Goal: Find contact information: Find contact information

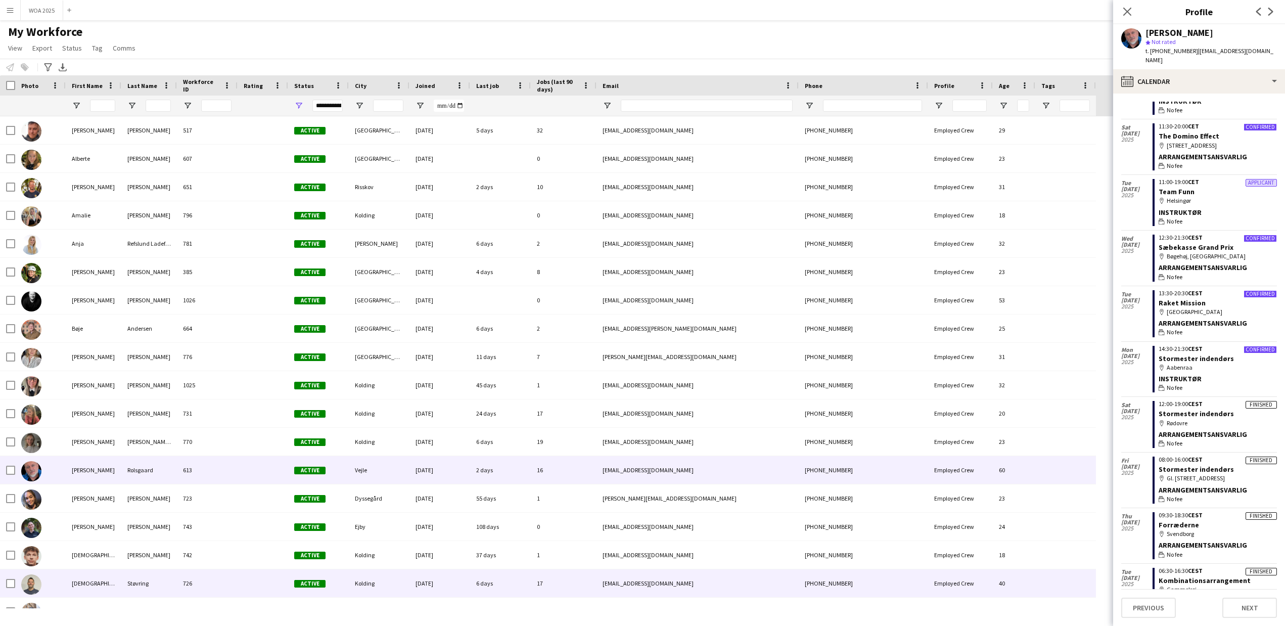
click at [78, 587] on div "[DEMOGRAPHIC_DATA]" at bounding box center [94, 583] width 56 height 28
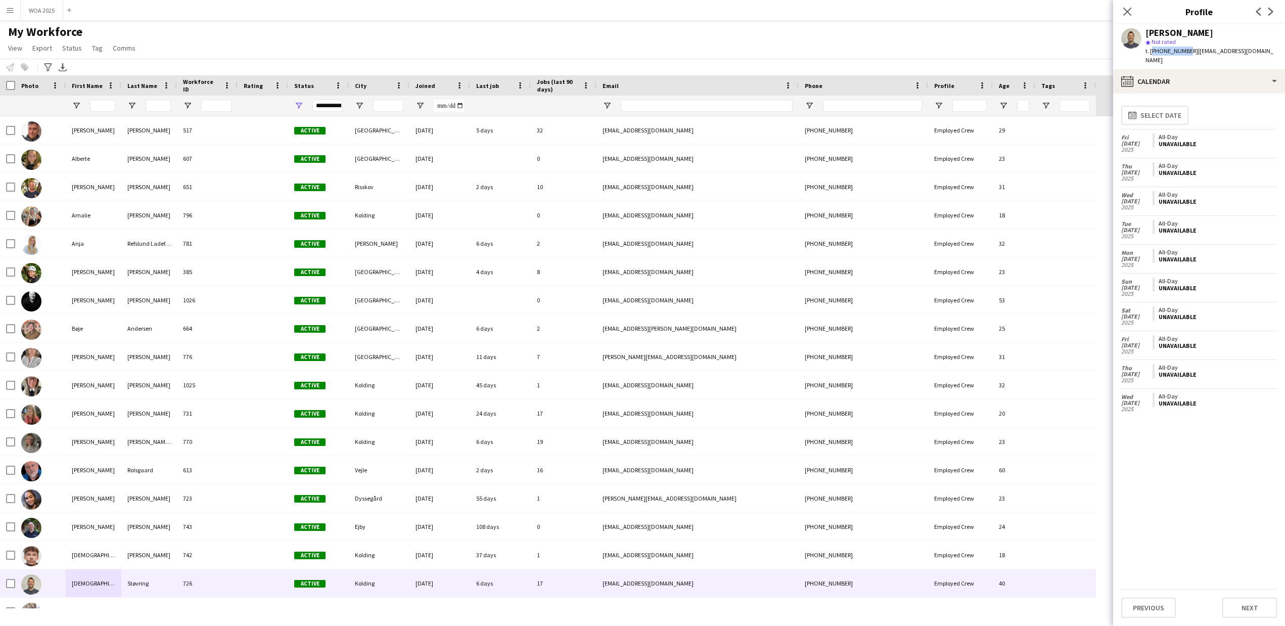
drag, startPoint x: 1183, startPoint y: 52, endPoint x: 1150, endPoint y: 52, distance: 32.4
click at [1150, 52] on span "t. [PHONE_NUMBER]" at bounding box center [1171, 51] width 53 height 8
copy span "[PHONE_NUMBER]"
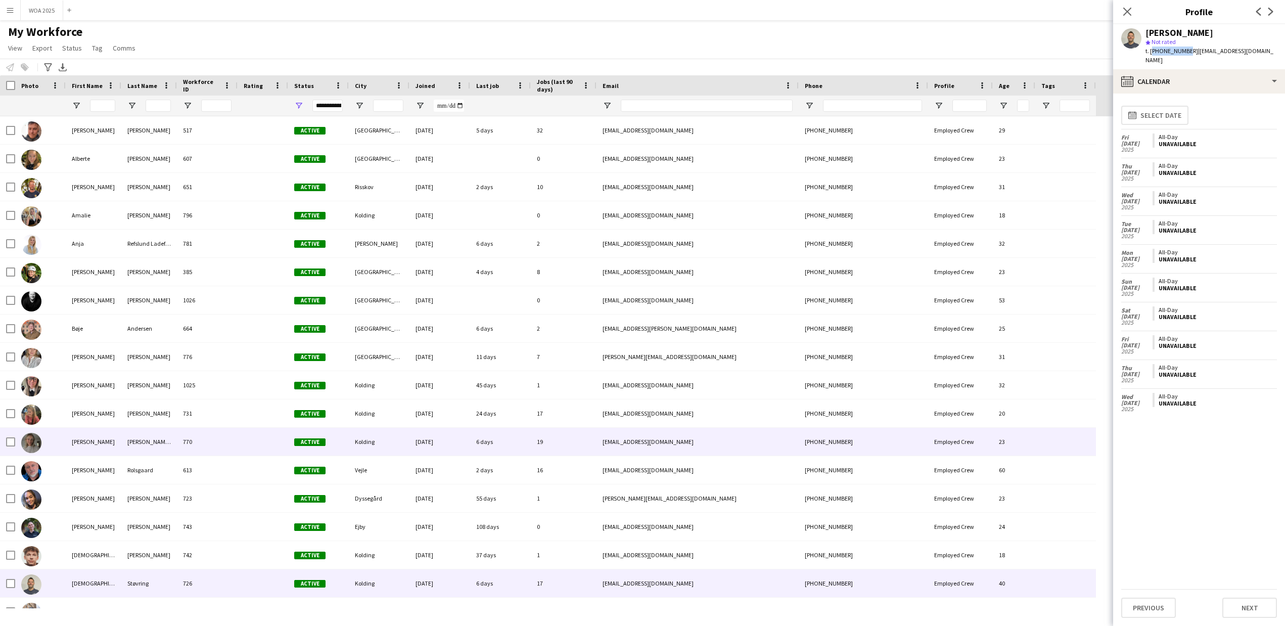
click at [86, 442] on div "[PERSON_NAME]" at bounding box center [94, 442] width 56 height 28
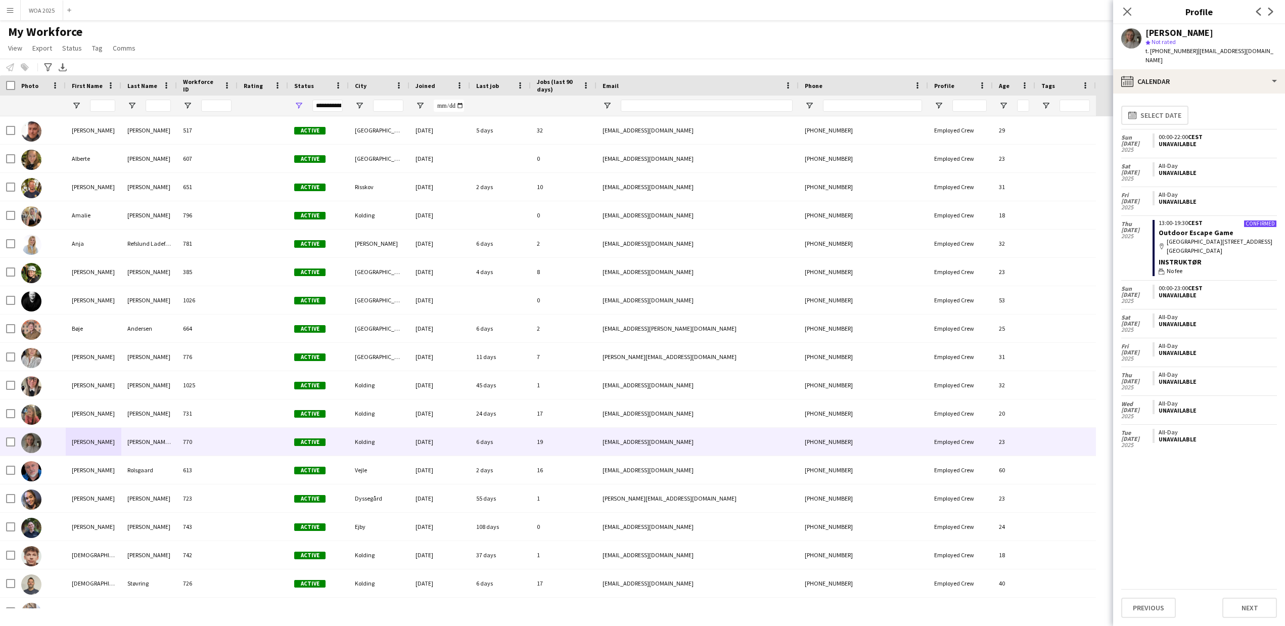
drag, startPoint x: 1256, startPoint y: 35, endPoint x: 1137, endPoint y: 35, distance: 118.8
click at [1137, 35] on div "[PERSON_NAME] star Not rated t. [PHONE_NUMBER] | [EMAIL_ADDRESS][DOMAIN_NAME]" at bounding box center [1199, 46] width 172 height 45
copy div "[PERSON_NAME]"
drag, startPoint x: 1182, startPoint y: 52, endPoint x: 1153, endPoint y: 52, distance: 28.8
click at [1153, 52] on span "t. [PHONE_NUMBER]" at bounding box center [1171, 51] width 53 height 8
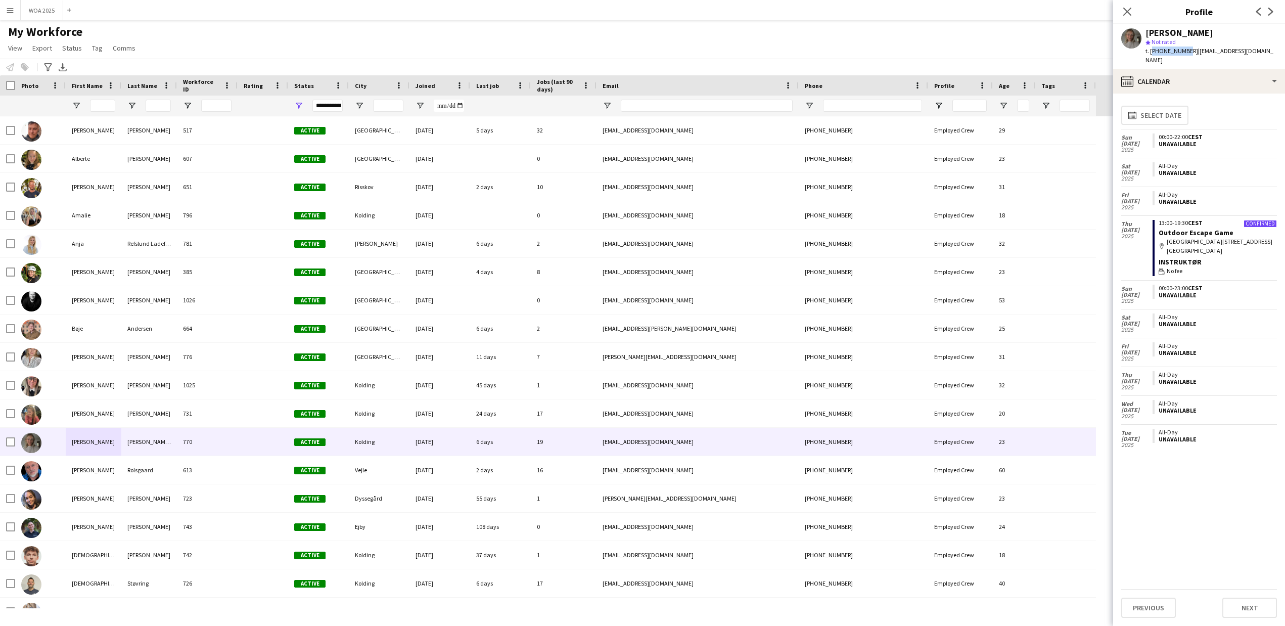
drag, startPoint x: 1182, startPoint y: 51, endPoint x: 1150, endPoint y: 51, distance: 32.4
click at [1150, 51] on span "t. [PHONE_NUMBER]" at bounding box center [1171, 51] width 53 height 8
copy span "[PHONE_NUMBER]"
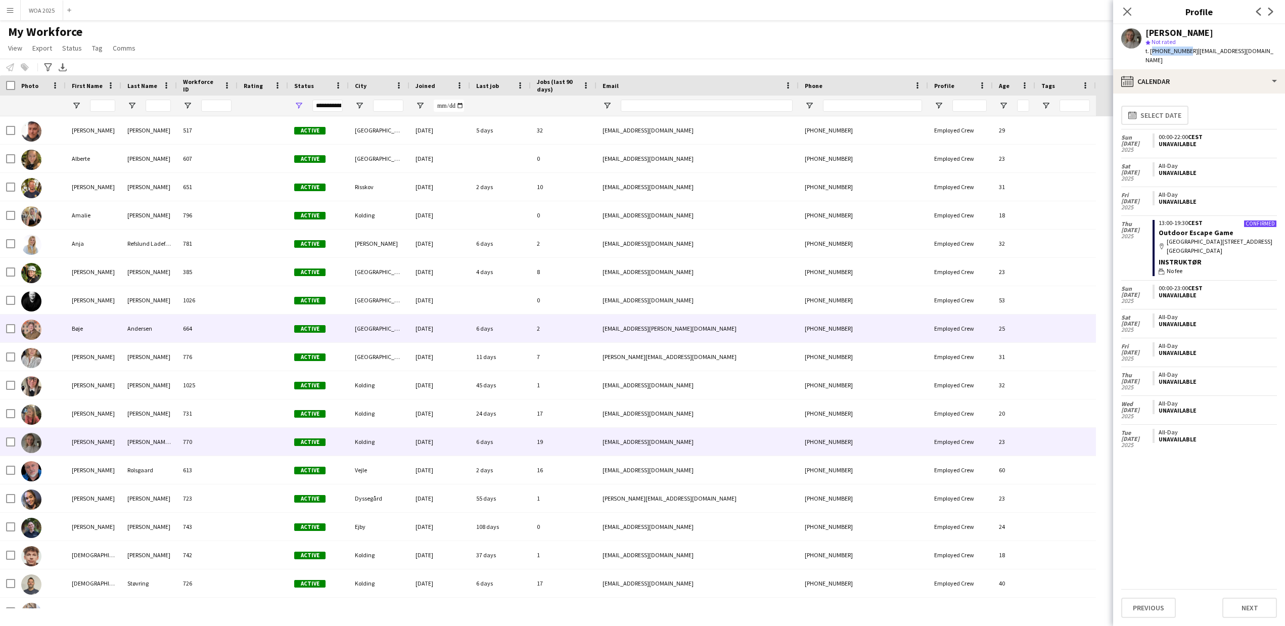
click at [73, 331] on div "Bøje" at bounding box center [94, 328] width 56 height 28
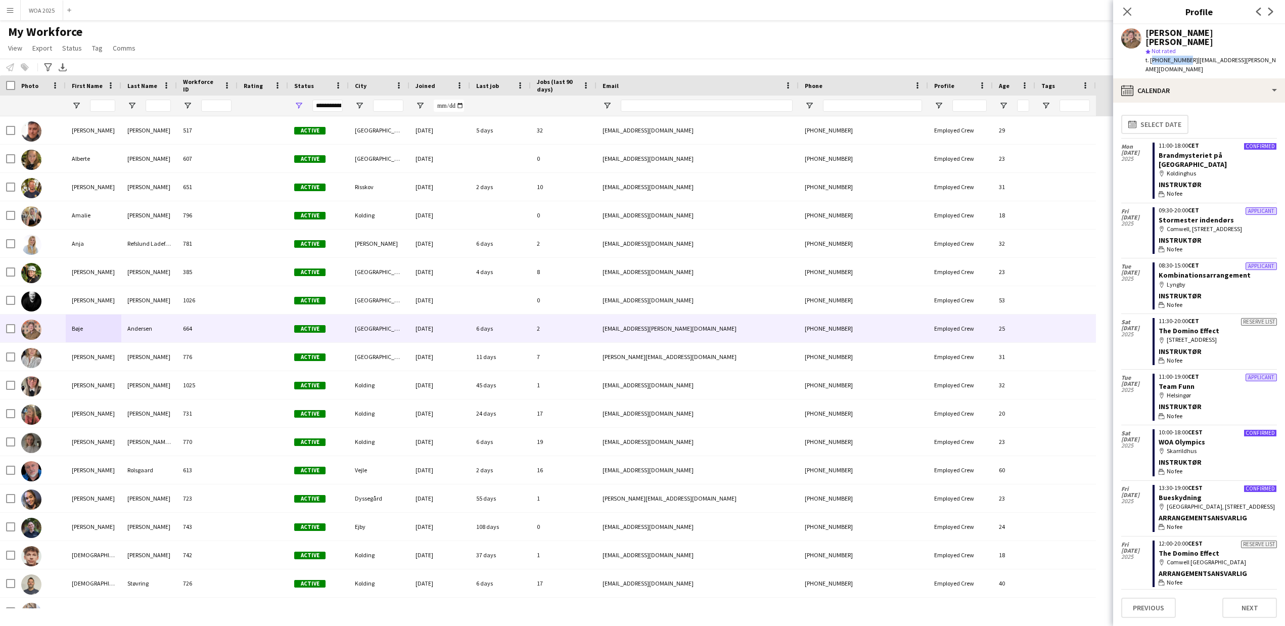
drag, startPoint x: 1184, startPoint y: 51, endPoint x: 1150, endPoint y: 51, distance: 33.9
click at [1150, 56] on span "t. [PHONE_NUMBER]" at bounding box center [1171, 60] width 53 height 8
copy span "[PHONE_NUMBER]"
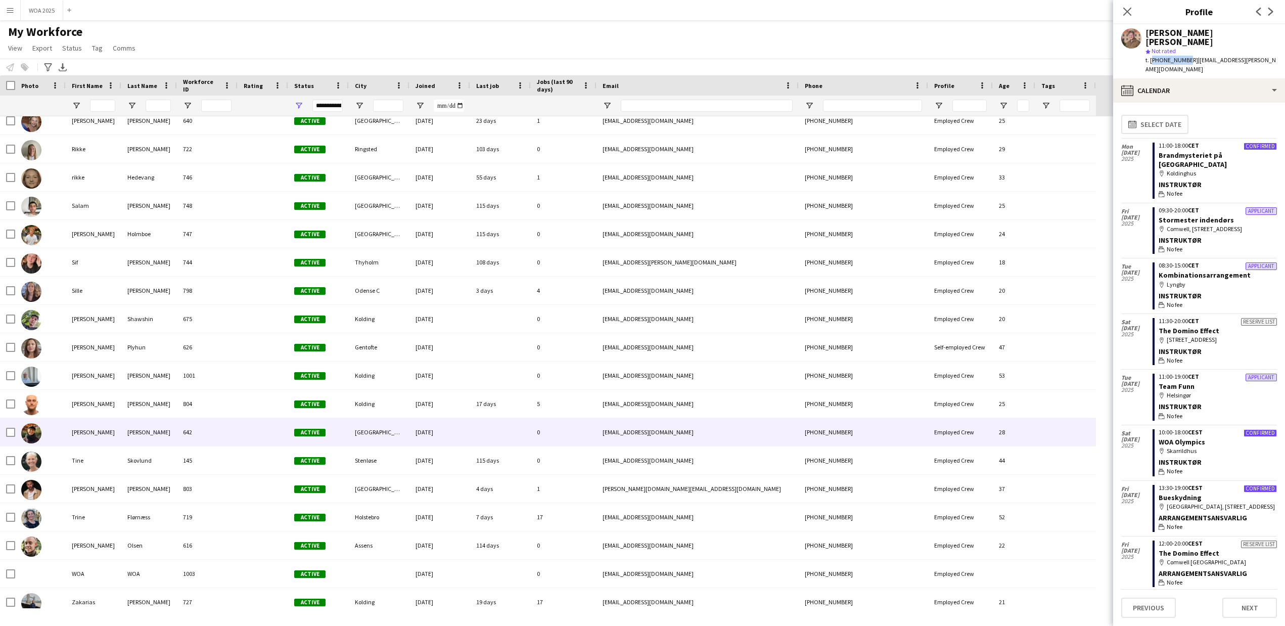
scroll to position [2027, 0]
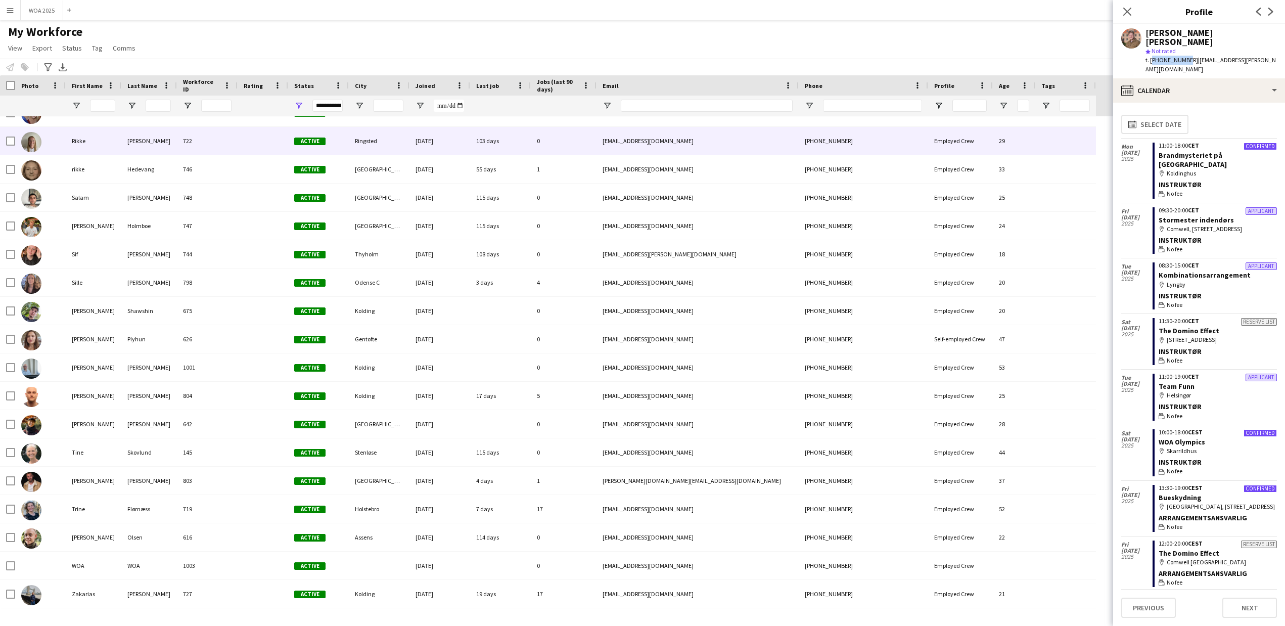
click at [82, 137] on div "Rikke" at bounding box center [94, 141] width 56 height 28
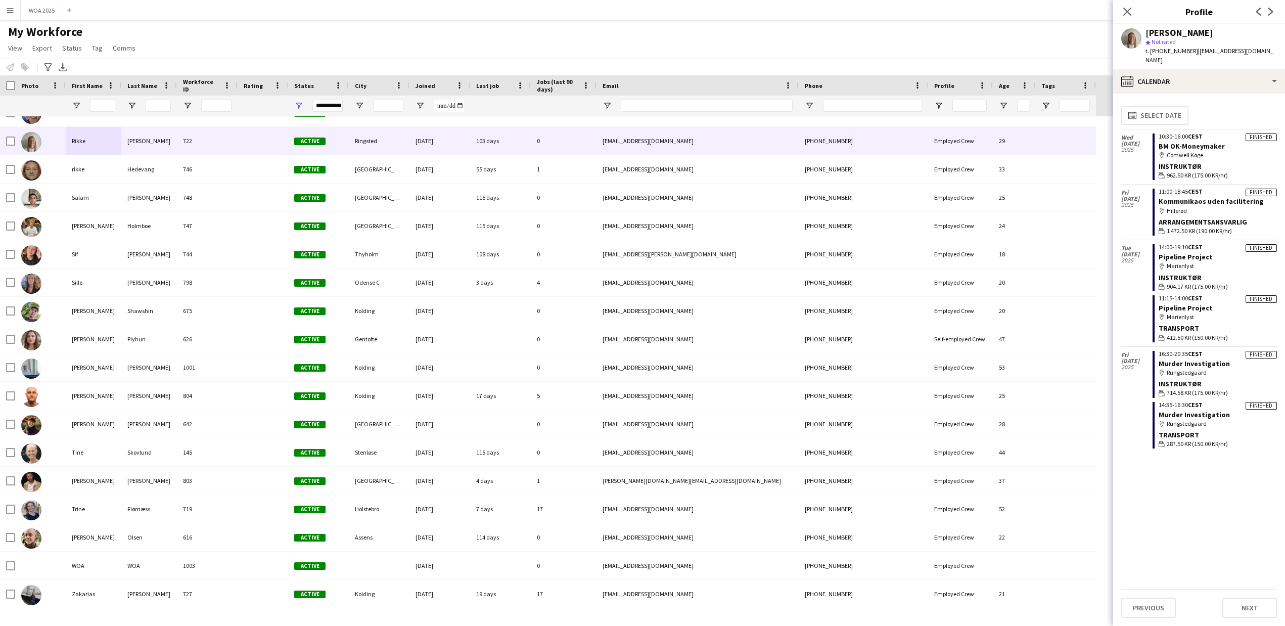
drag, startPoint x: 1259, startPoint y: 32, endPoint x: 1141, endPoint y: 32, distance: 118.3
click at [1141, 32] on div "[PERSON_NAME] star Not rated t. [PHONE_NUMBER] | [EMAIL_ADDRESS][DOMAIN_NAME]" at bounding box center [1199, 46] width 172 height 45
copy div "[PERSON_NAME]"
drag, startPoint x: 1183, startPoint y: 51, endPoint x: 1150, endPoint y: 50, distance: 32.9
click at [1150, 50] on span "t. [PHONE_NUMBER]" at bounding box center [1171, 51] width 53 height 8
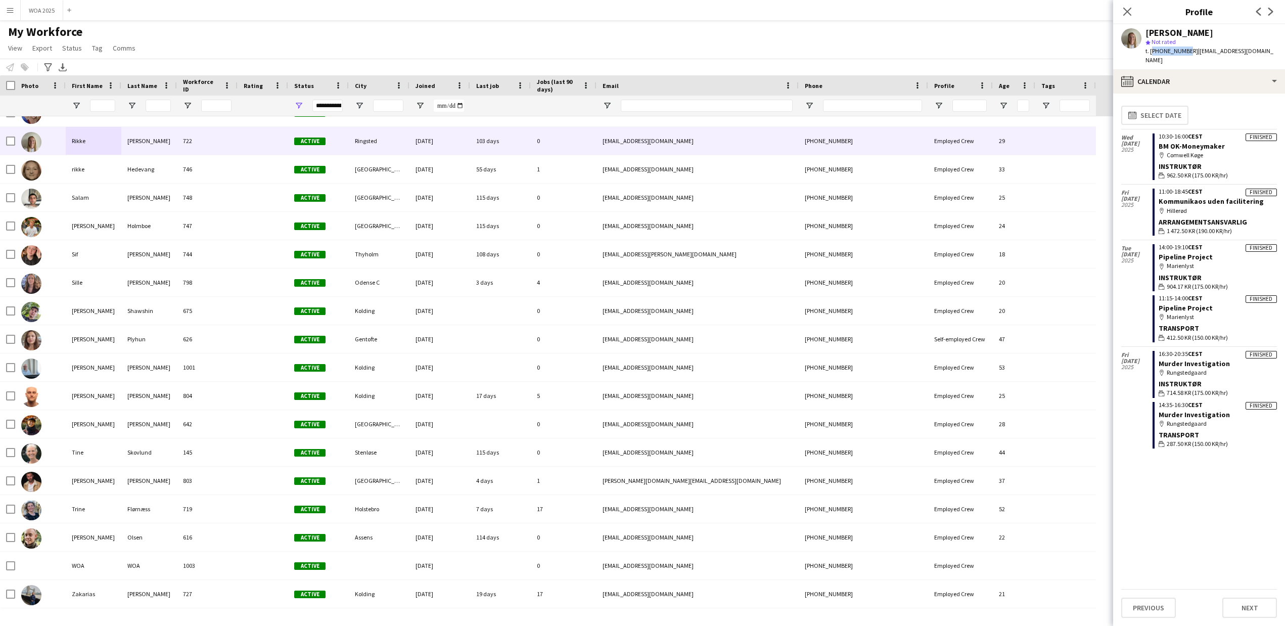
copy span "[PHONE_NUMBER]"
